Goal: Navigation & Orientation: Find specific page/section

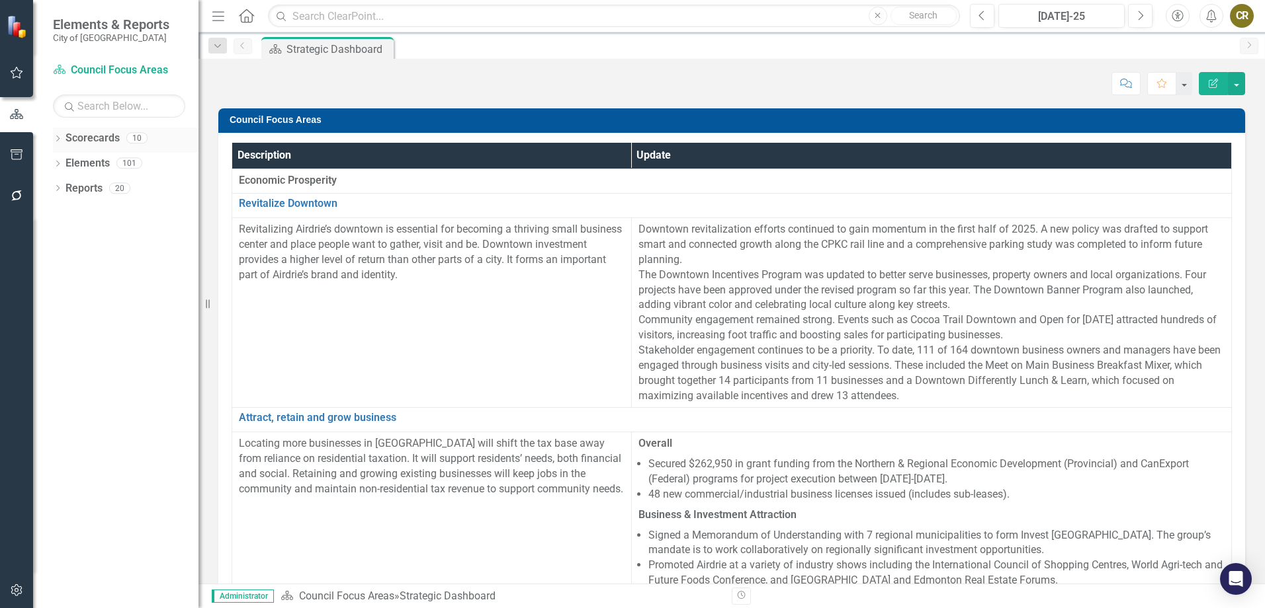
click at [58, 140] on icon "Dropdown" at bounding box center [57, 139] width 9 height 7
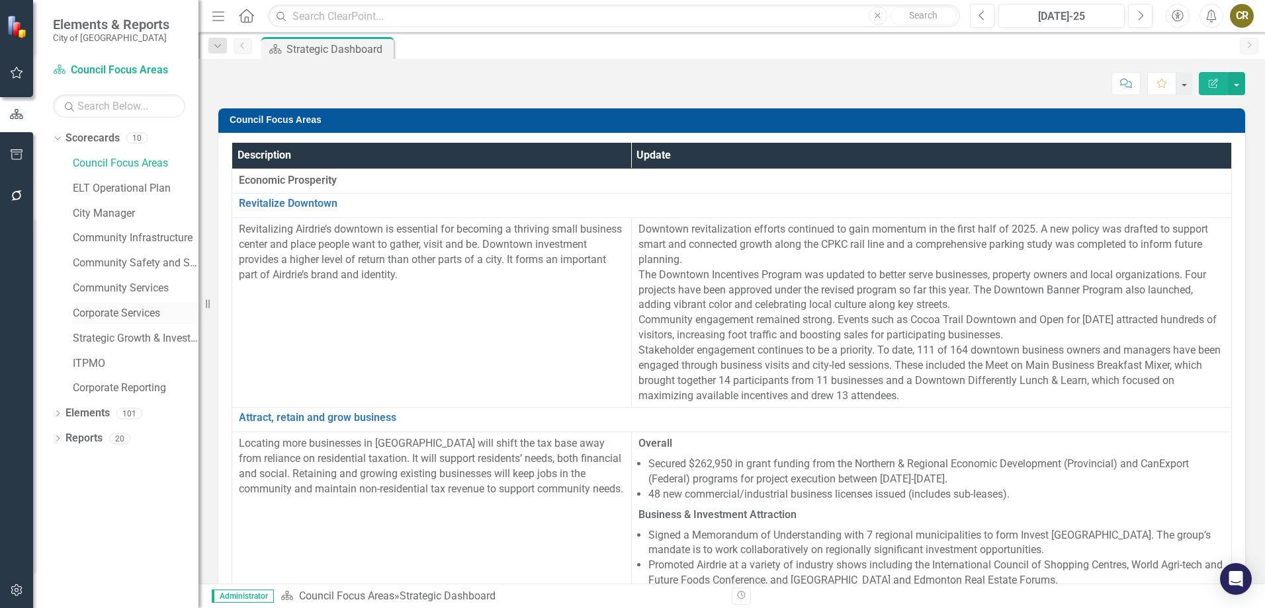
click at [118, 318] on link "Corporate Services" at bounding box center [136, 313] width 126 height 15
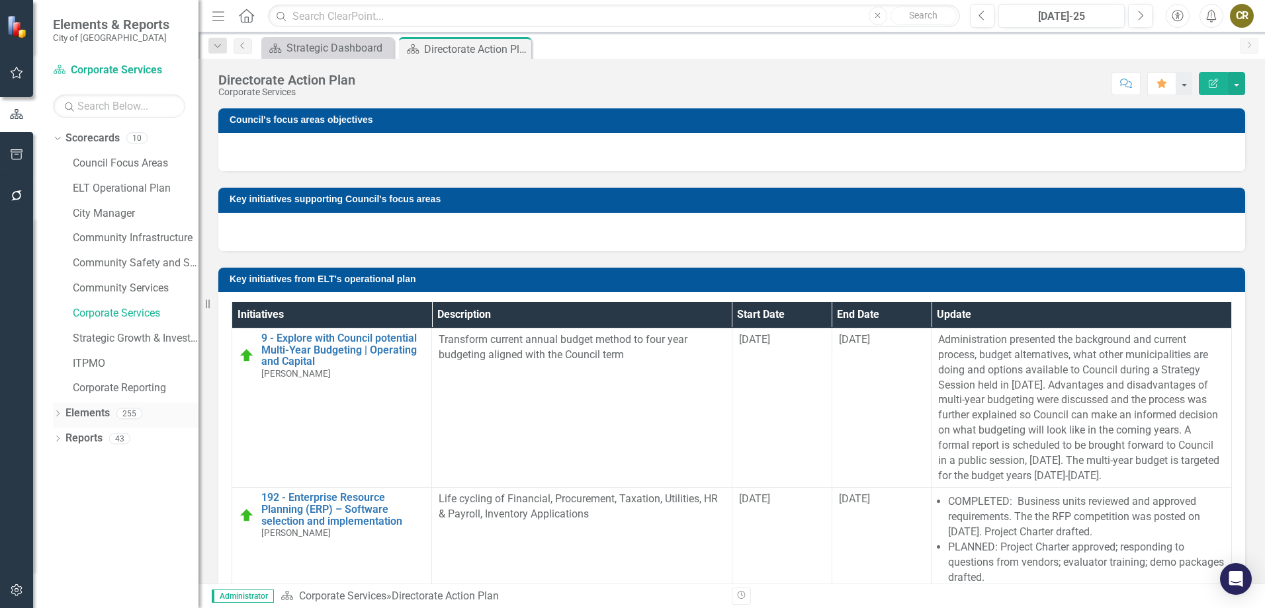
click at [60, 413] on icon "Dropdown" at bounding box center [57, 414] width 9 height 7
click at [55, 414] on icon "Dropdown" at bounding box center [55, 413] width 7 height 9
click at [55, 442] on icon "Dropdown" at bounding box center [57, 440] width 9 height 7
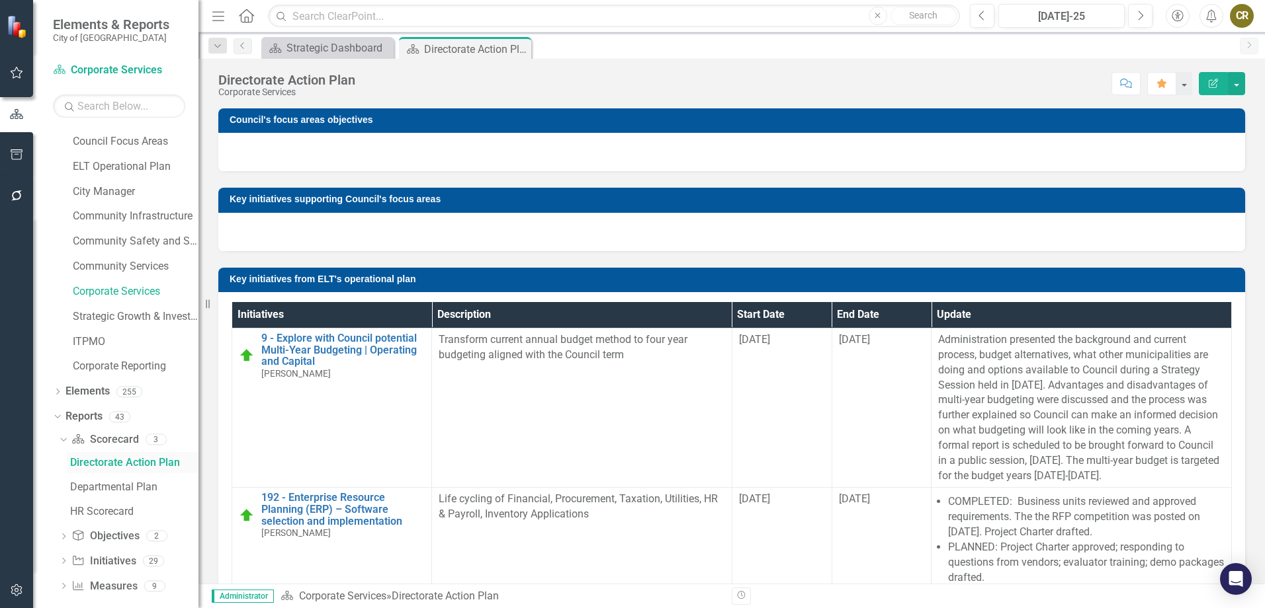
scroll to position [34, 0]
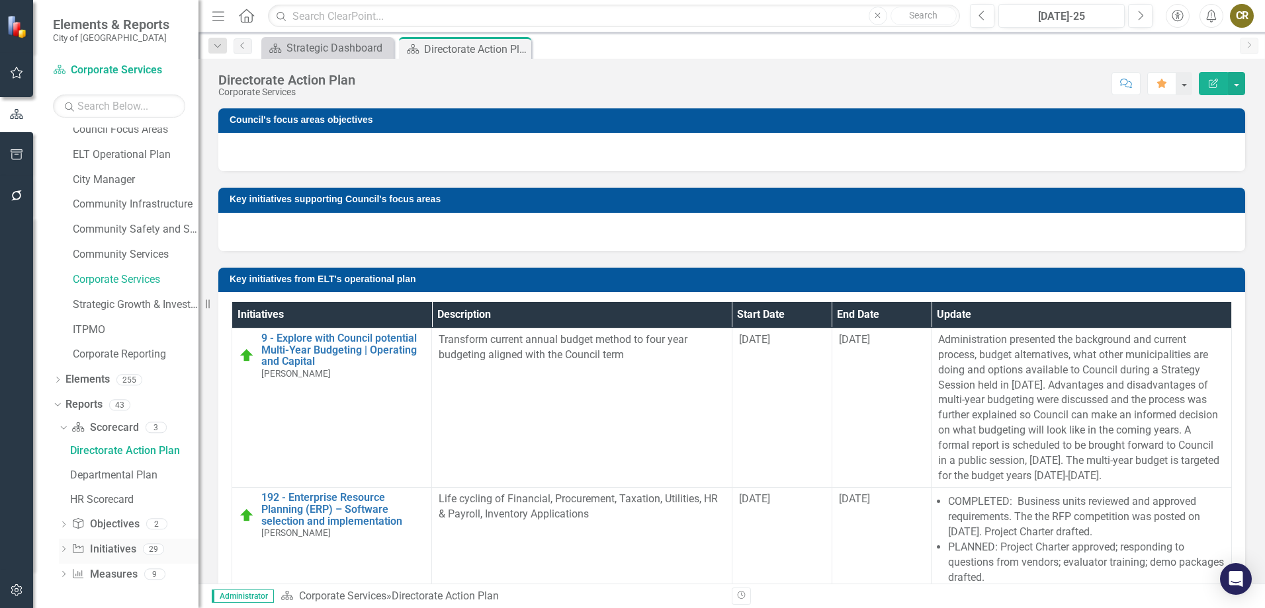
click at [63, 550] on icon "Dropdown" at bounding box center [63, 550] width 9 height 7
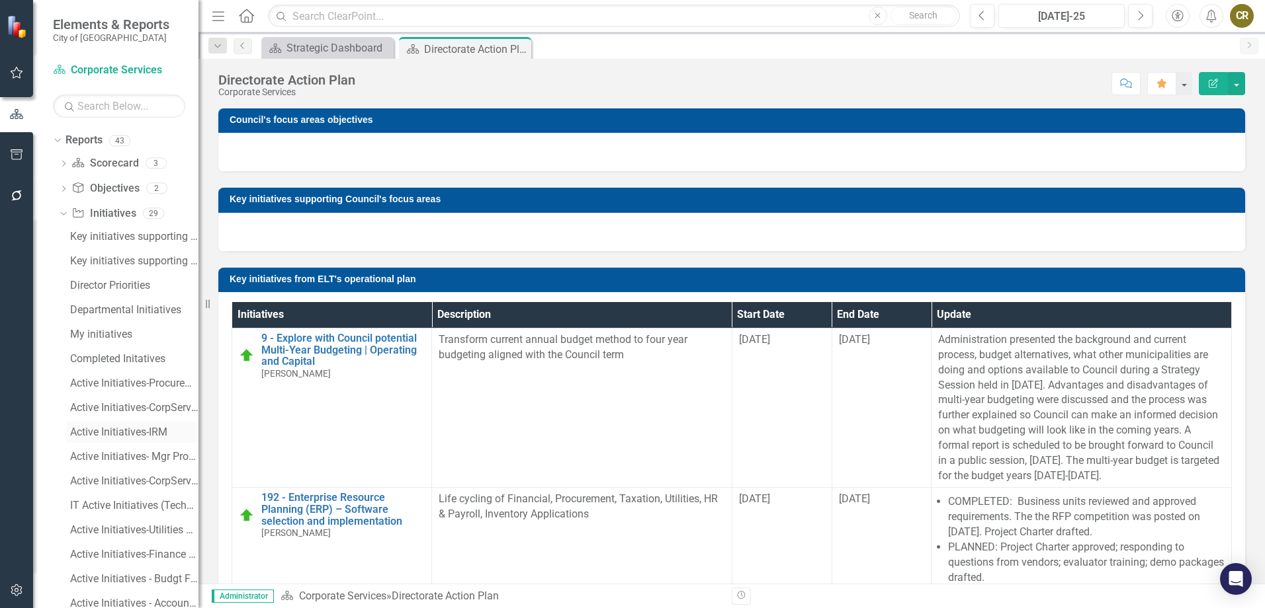
click at [122, 437] on div "Active Initiatives-IRM" at bounding box center [134, 433] width 128 height 12
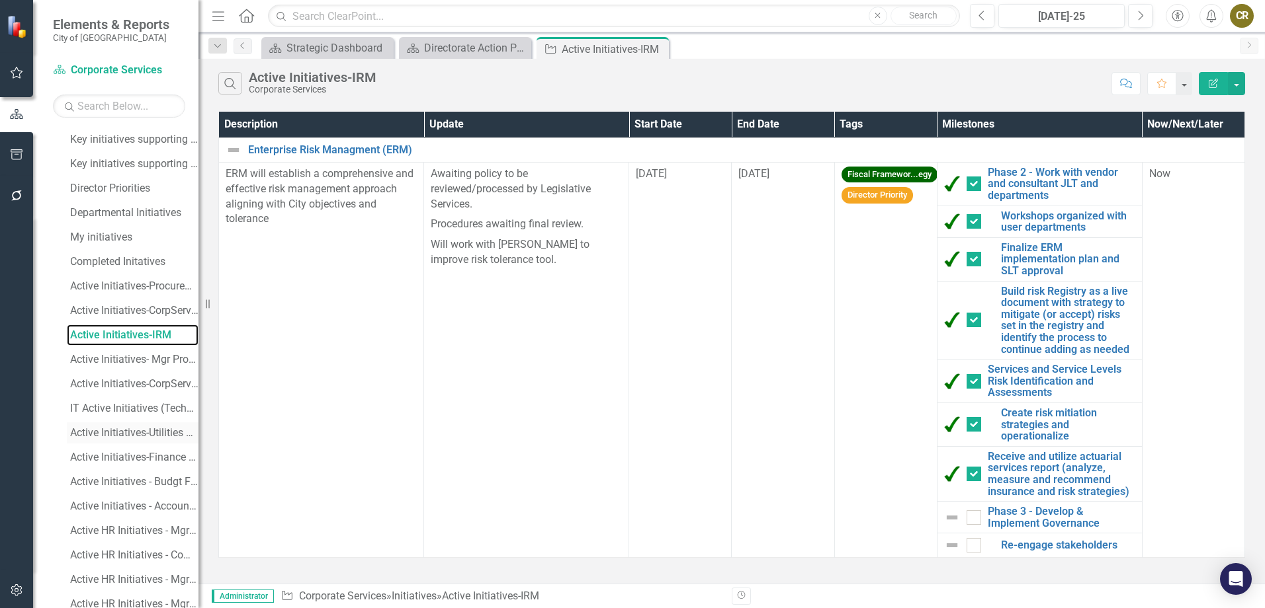
scroll to position [397, 0]
click at [144, 357] on div "Active Initiatives- Mgr Procurement and IRM Prioritization" at bounding box center [134, 358] width 128 height 12
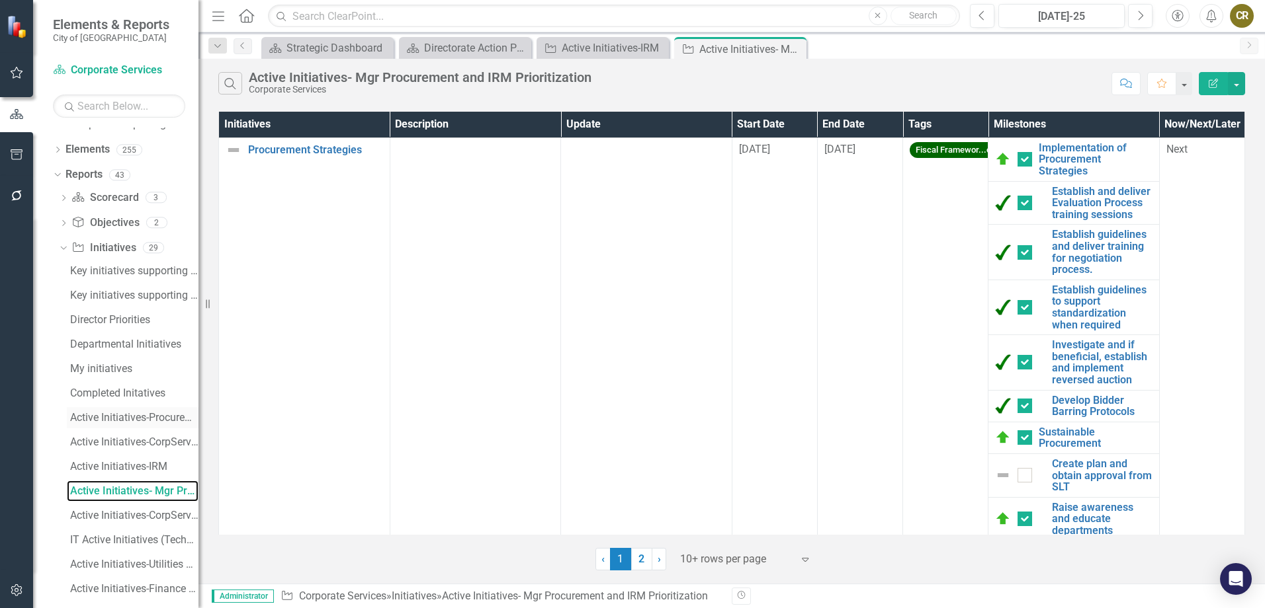
scroll to position [356, 0]
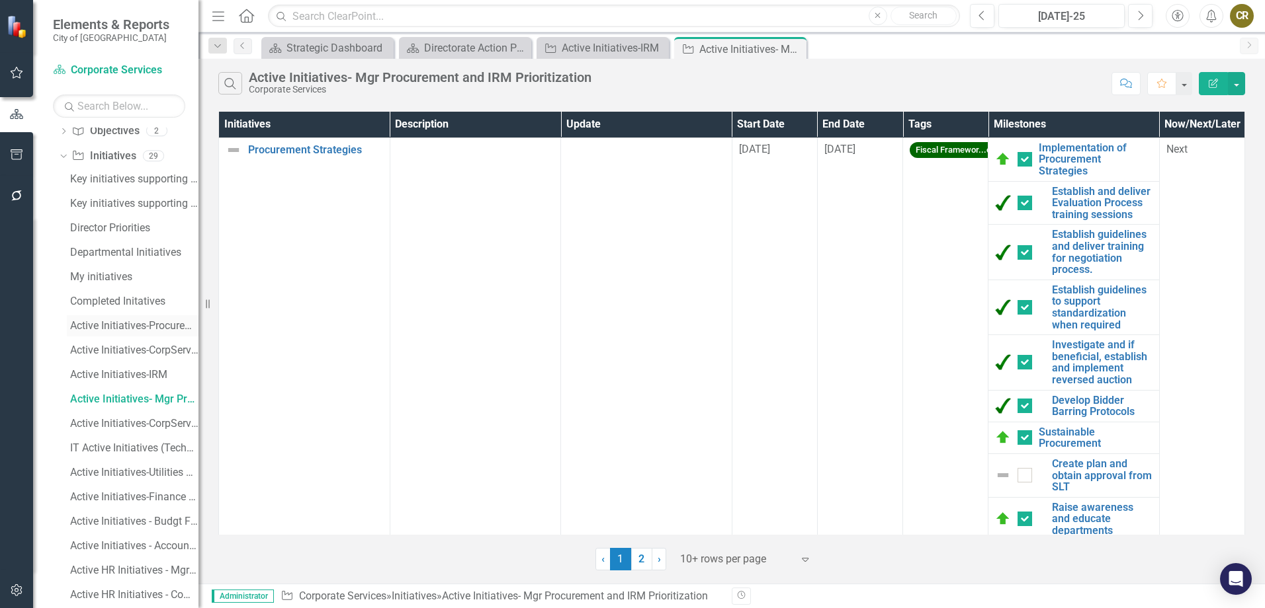
click at [138, 330] on div "Active Initiatives-Procurement Prioritization" at bounding box center [134, 326] width 128 height 12
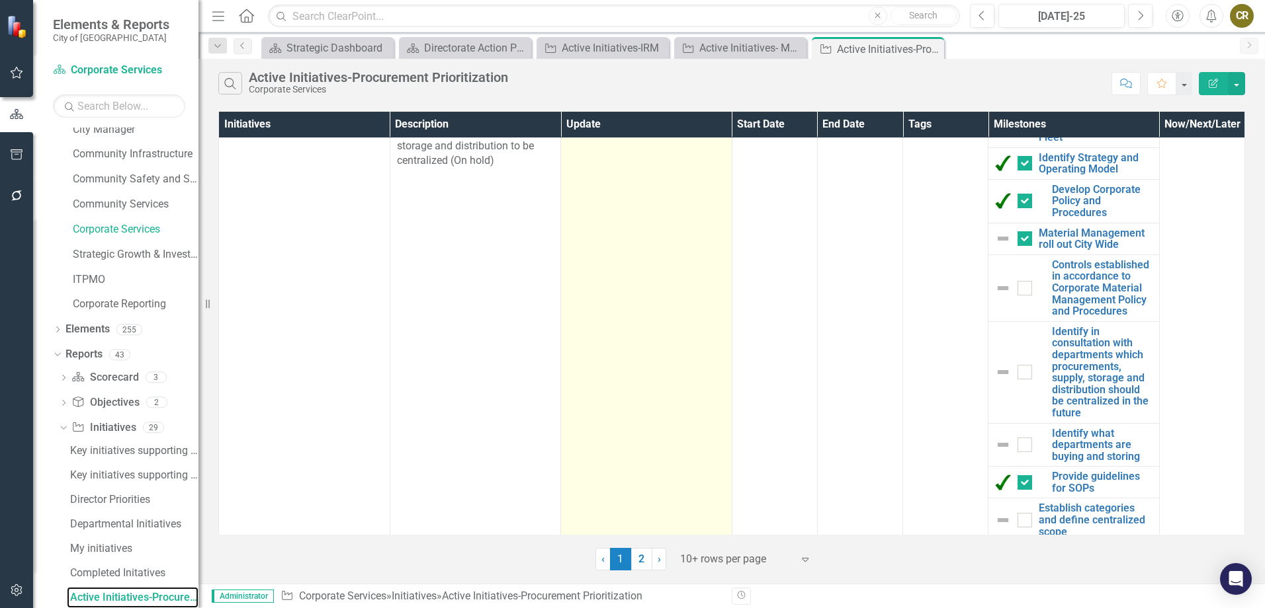
scroll to position [85, 0]
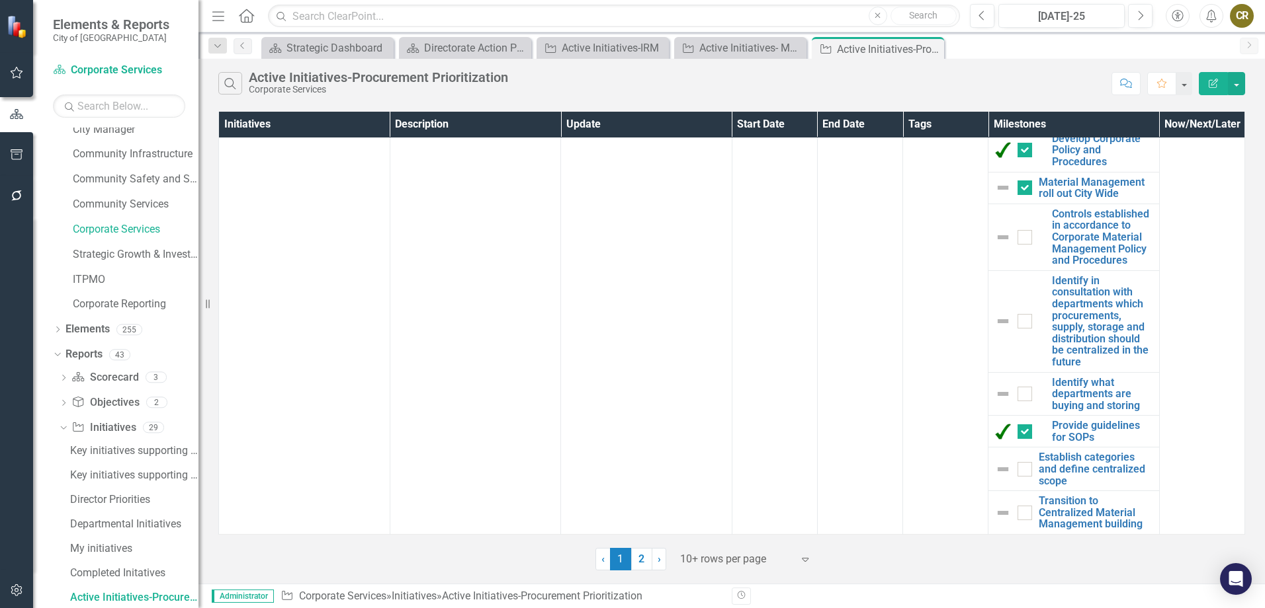
click at [638, 556] on link "2" at bounding box center [641, 559] width 21 height 22
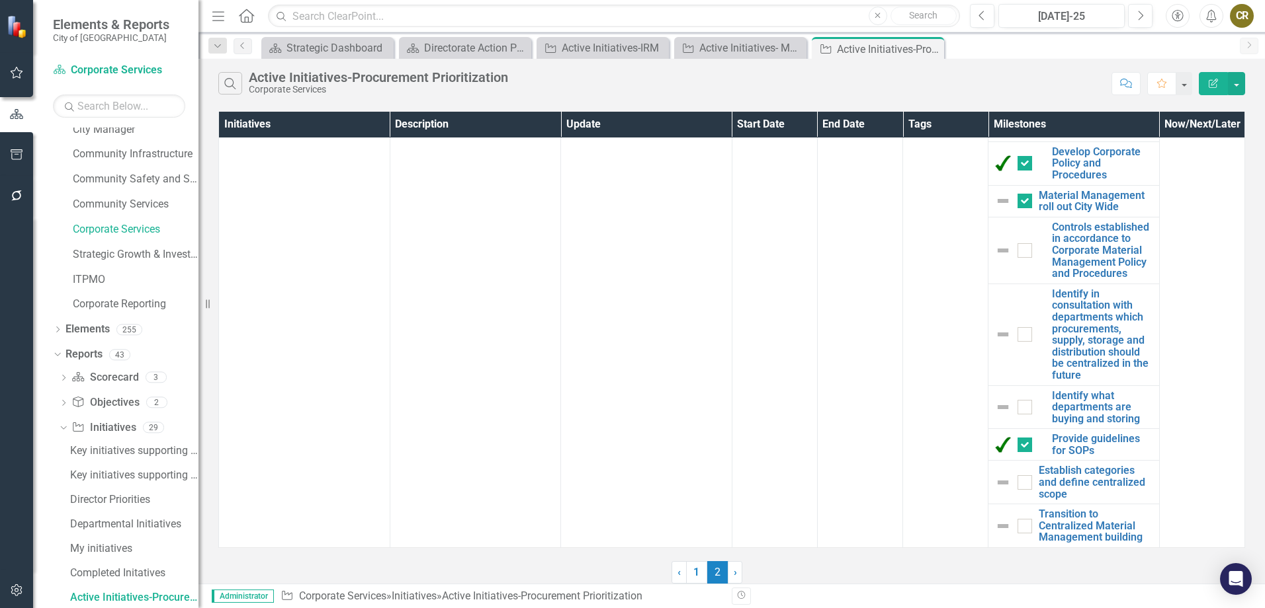
scroll to position [0, 0]
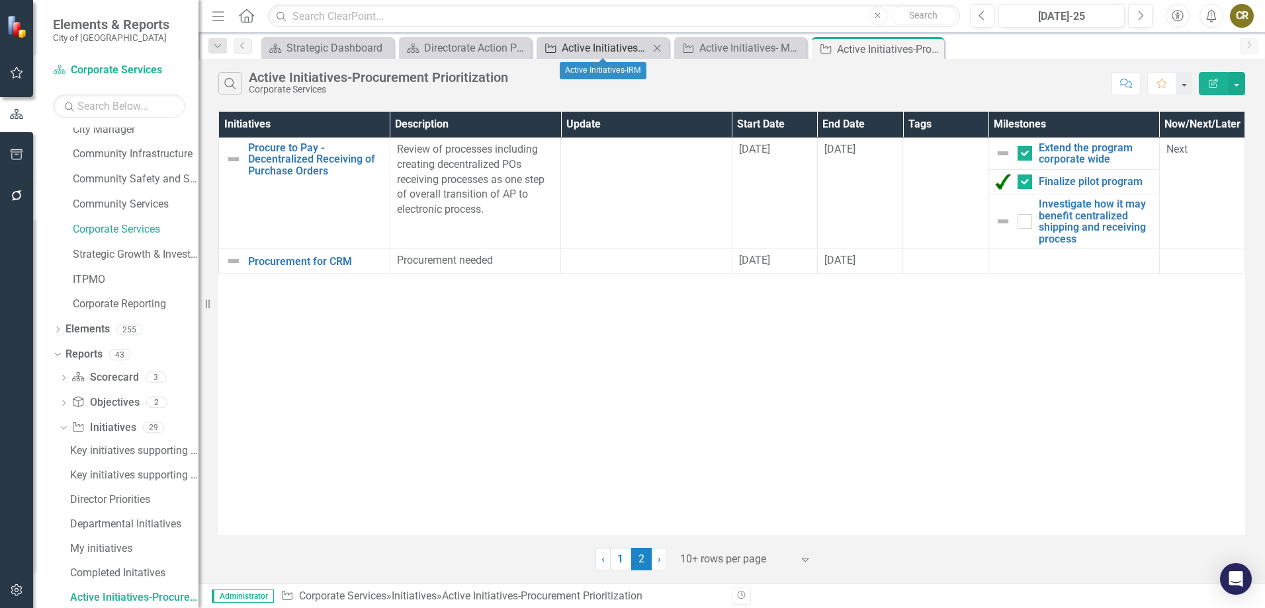
click at [630, 49] on div "Active Initiatives-IRM" at bounding box center [605, 48] width 87 height 17
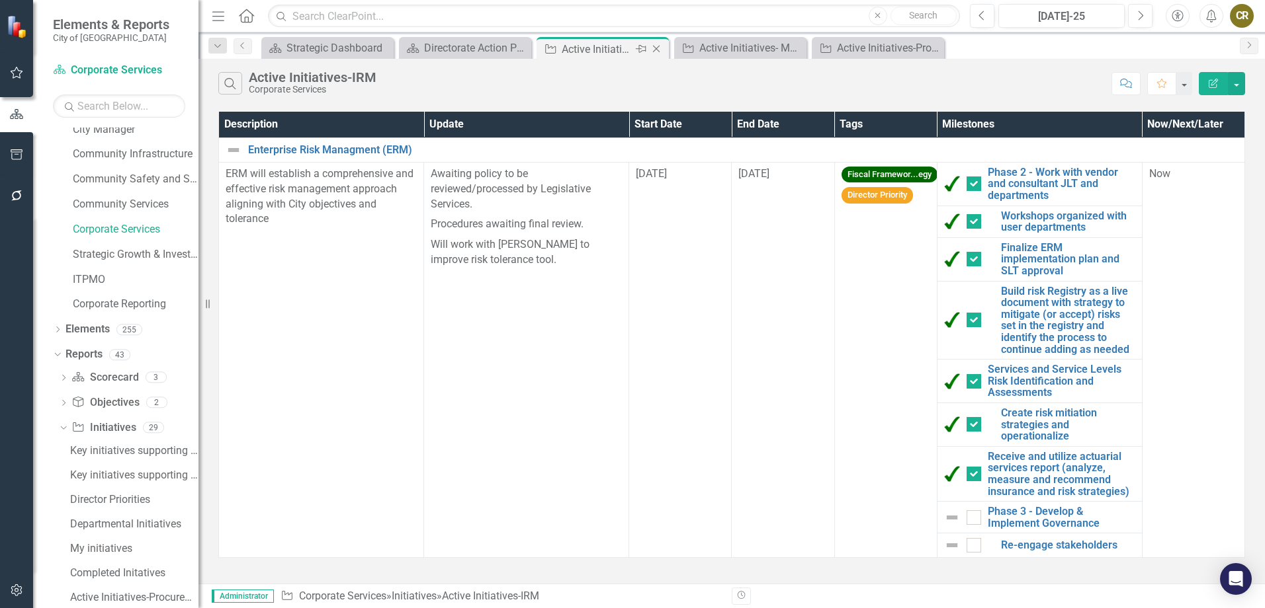
scroll to position [133, 0]
